Goal: Information Seeking & Learning: Learn about a topic

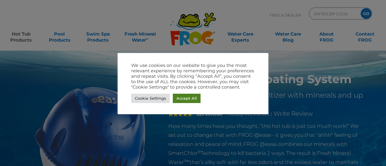
click at [183, 97] on link "Accept All" at bounding box center [187, 98] width 28 height 9
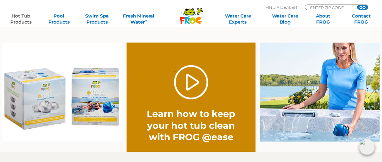
scroll to position [456, 0]
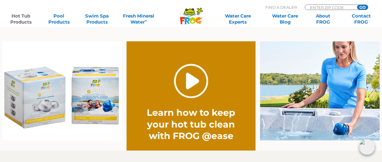
click at [187, 81] on link "." at bounding box center [191, 81] width 34 height 34
